Goal: Find specific page/section: Find specific page/section

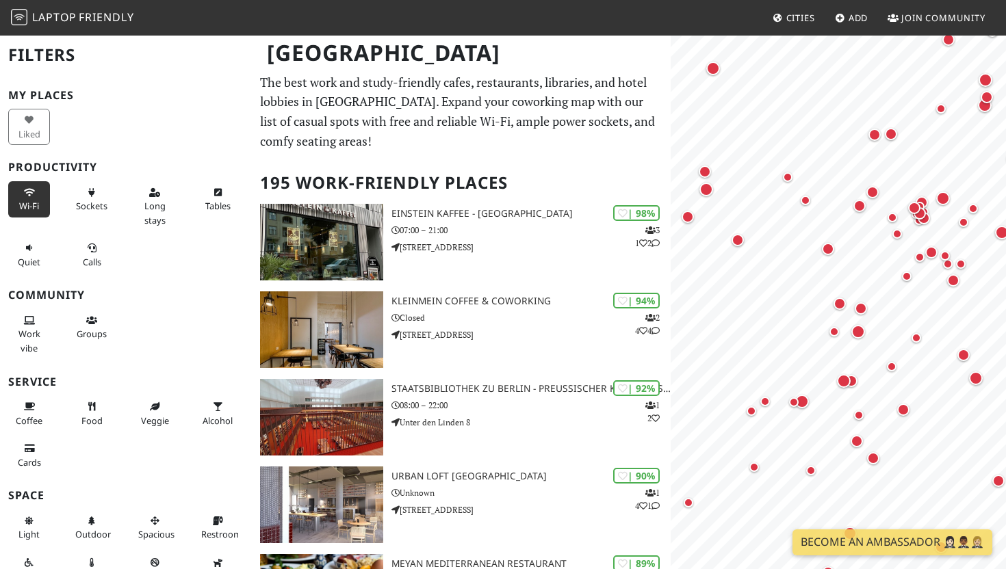
click at [33, 203] on span "Wi-Fi" at bounding box center [29, 206] width 20 height 12
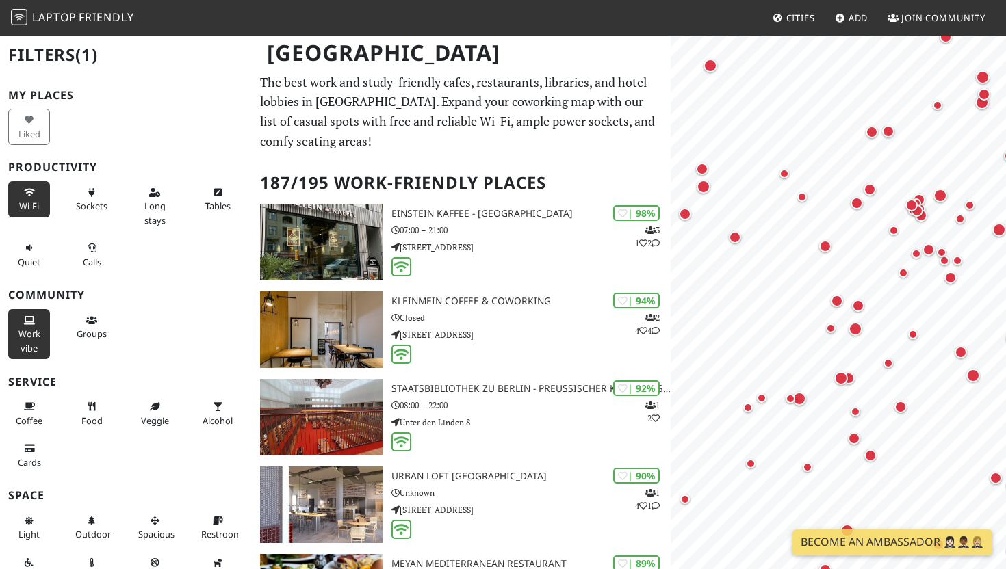
click at [30, 351] on span "Work vibe" at bounding box center [29, 341] width 22 height 26
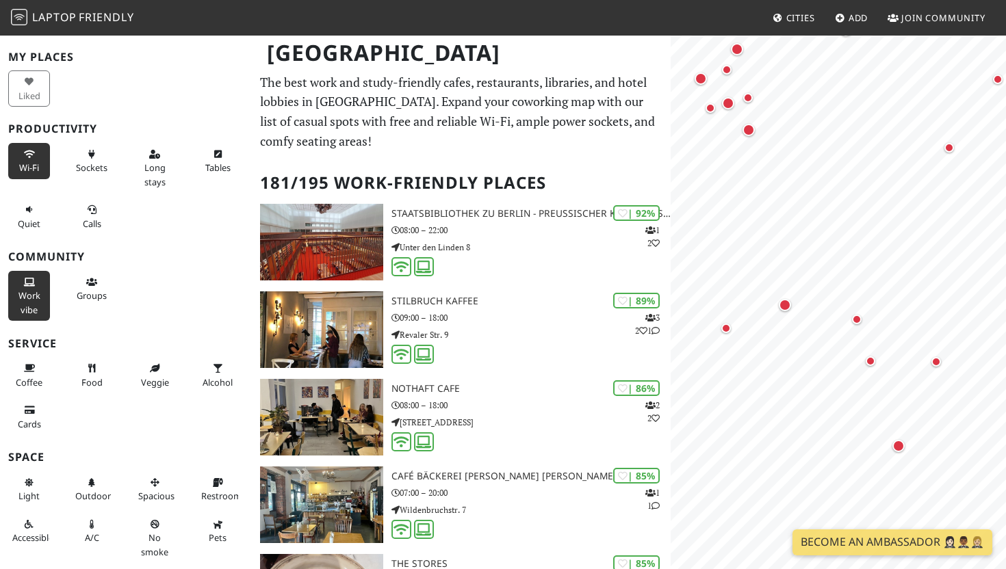
scroll to position [40, 0]
click at [81, 383] on span "Food" at bounding box center [91, 381] width 21 height 12
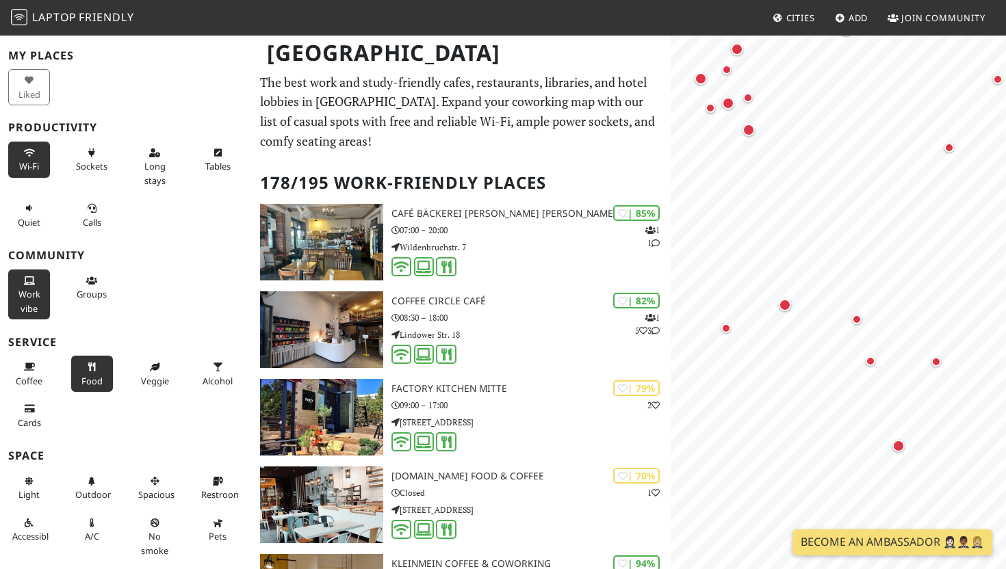
click at [81, 383] on span "Food" at bounding box center [91, 381] width 21 height 12
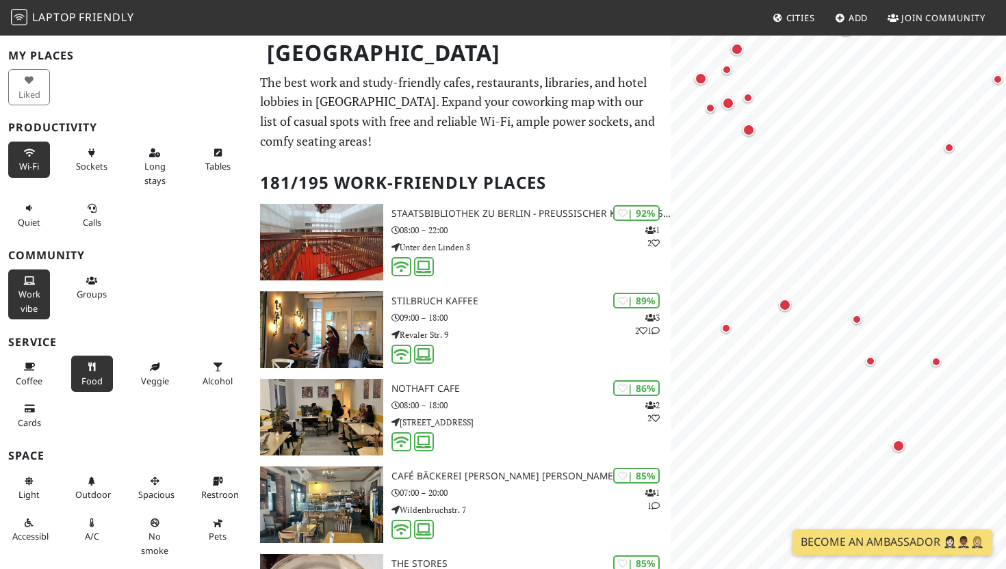
click at [81, 383] on span "Food" at bounding box center [91, 381] width 21 height 12
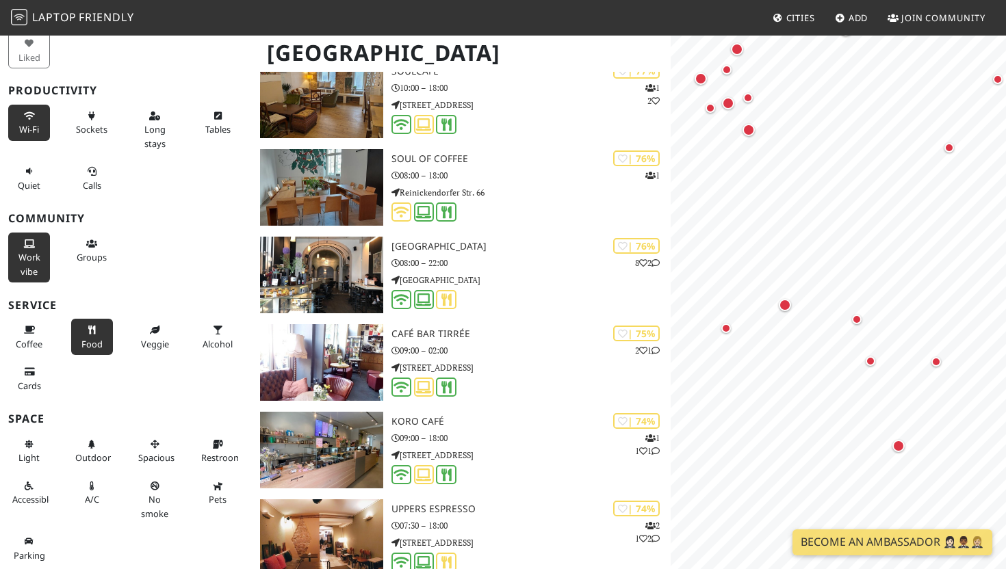
scroll to position [0, 0]
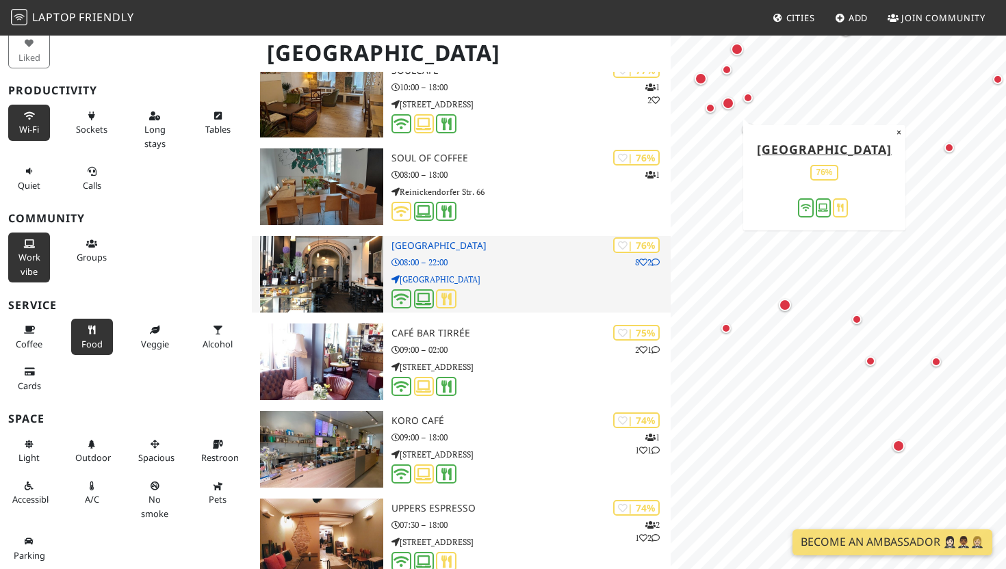
click at [487, 264] on p "08:00 – 22:00" at bounding box center [531, 262] width 279 height 13
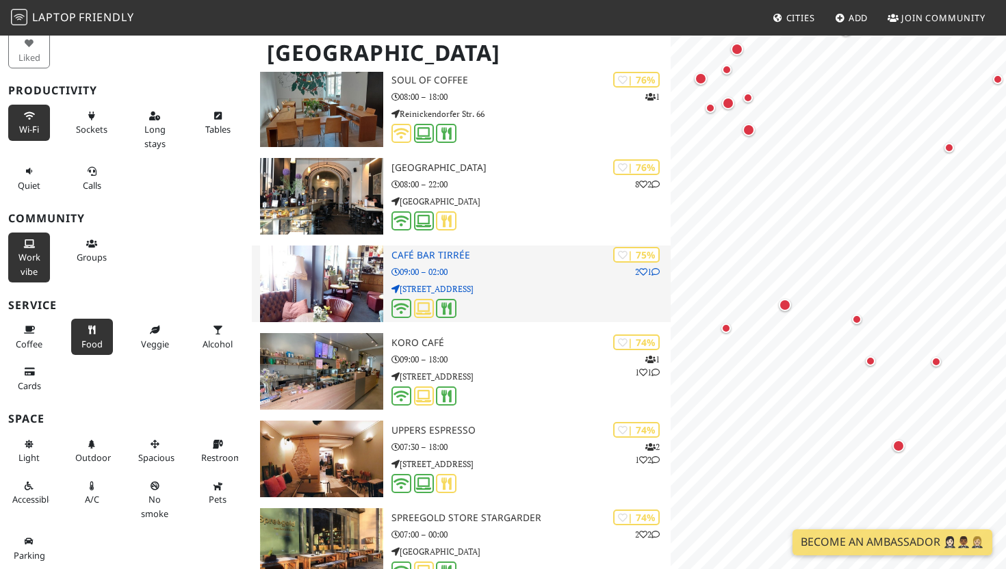
click at [500, 289] on p "Birkenstraße 46" at bounding box center [531, 289] width 279 height 13
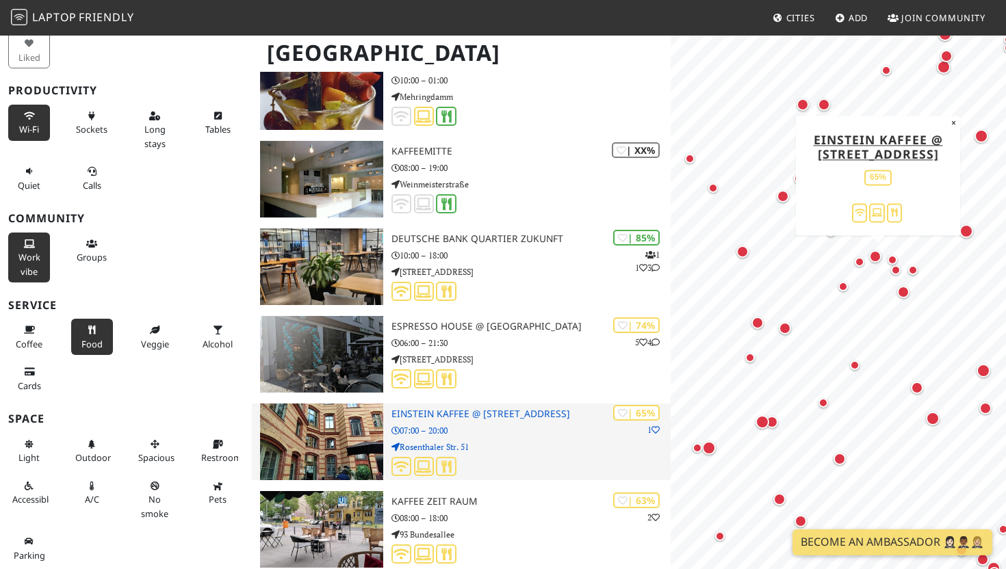
click at [507, 457] on div at bounding box center [531, 467] width 279 height 21
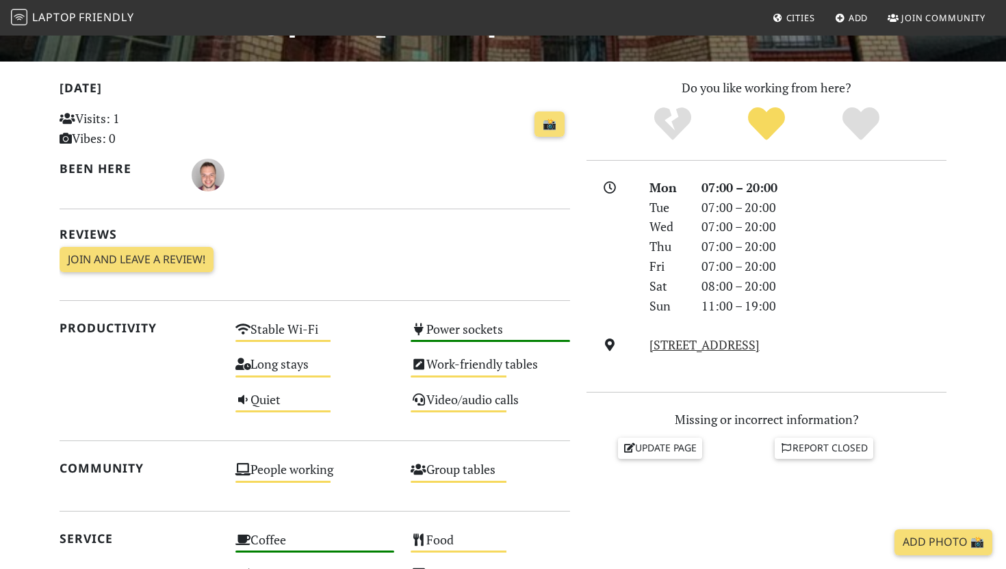
scroll to position [259, 0]
